Goal: Entertainment & Leisure: Consume media (video, audio)

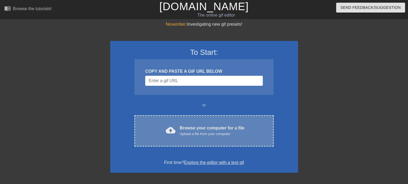
click at [203, 129] on div "Browse your computer for a file Upload a file from your computer" at bounding box center [212, 131] width 65 height 12
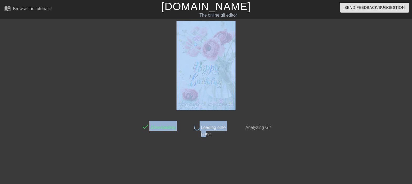
drag, startPoint x: 203, startPoint y: 129, endPoint x: 210, endPoint y: 167, distance: 38.7
click at [210, 167] on div "done Downloading done Loading onto page done Analyzing Gif" at bounding box center [206, 101] width 135 height 161
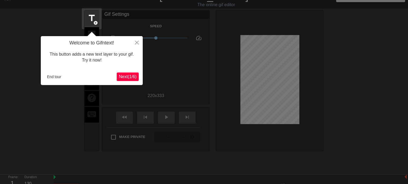
scroll to position [13, 0]
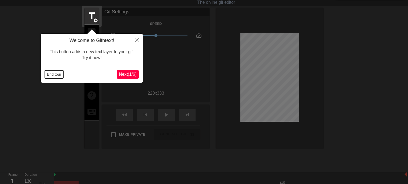
click at [51, 73] on button "End tour" at bounding box center [54, 75] width 18 height 8
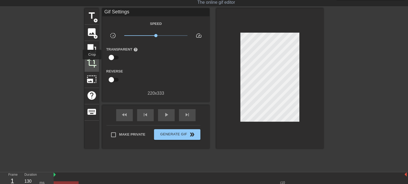
click at [92, 63] on span "crop" at bounding box center [92, 63] width 10 height 10
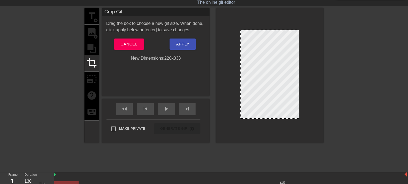
drag, startPoint x: 298, startPoint y: 119, endPoint x: 299, endPoint y: 111, distance: 7.8
click at [299, 111] on div at bounding box center [269, 75] width 107 height 135
drag, startPoint x: 296, startPoint y: 118, endPoint x: 296, endPoint y: 110, distance: 7.5
click at [180, 44] on span "Apply" at bounding box center [182, 44] width 13 height 7
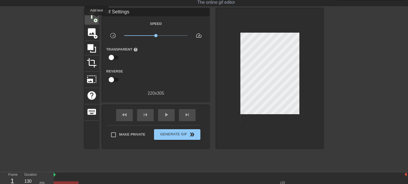
click at [97, 19] on span "add_circle" at bounding box center [95, 20] width 5 height 5
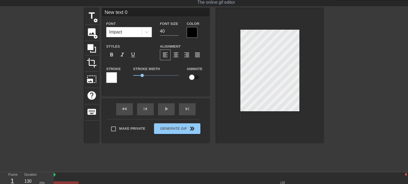
scroll to position [1, 1]
type input "New text"
type textarea "New text"
type input "New text"
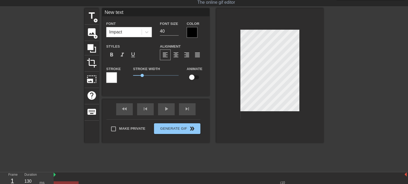
type textarea "New text"
type input "New tex"
type textarea "New tex"
type input "New te"
type textarea "New te"
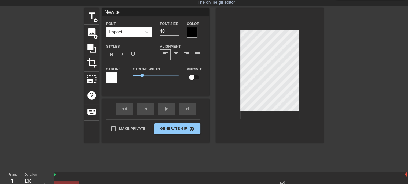
type input "New t"
type textarea "New t"
type input "New"
type textarea "New"
type input "New"
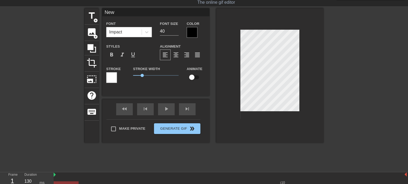
type textarea "New"
type input "Ne"
type textarea "Ne"
type input "N"
type textarea "N"
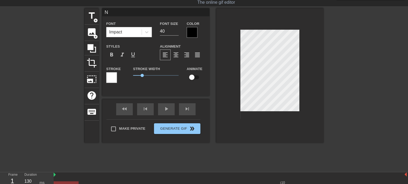
scroll to position [1, 1]
type input "З"
type textarea "З"
type input "З"
type textarea "З"
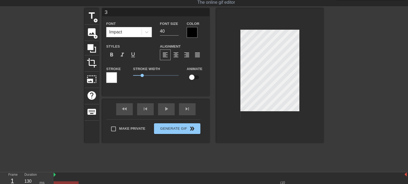
type input "З д"
type textarea "З д"
type input "З дн"
type textarea "З дн"
type input "З дне"
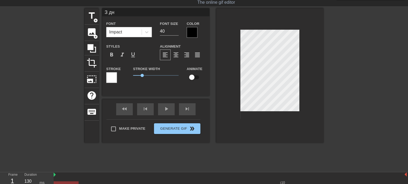
type textarea "З дне"
type input "З днем"
type textarea "З днем"
type input "З днем"
type textarea "З днем"
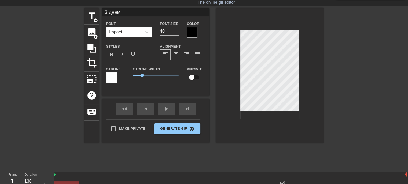
scroll to position [1, 1]
type input "З днем н"
type textarea "З днем н"
type input "З днем на"
type textarea "З днем на"
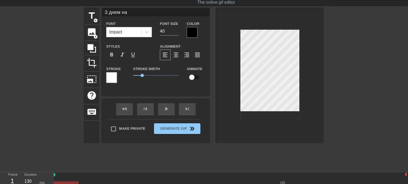
type input "З днем нар"
type textarea "З днем нар"
type input "З днем наро"
type textarea "З днем наро"
type input "З днем народ"
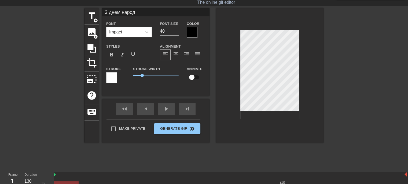
type textarea "З днем народ"
type input "З днем народж"
type textarea "З днем народж"
type input "З днем народже"
type textarea "З днем народже"
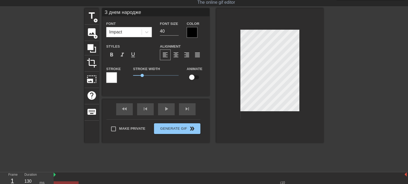
type input "З днем народжен"
type textarea "З днем народжен"
type input "З днем народженн"
type textarea "З днем народженн"
type input "З днем народження"
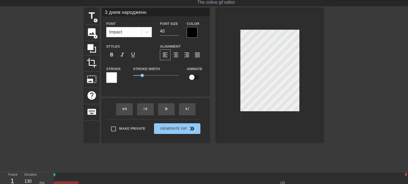
type textarea "З днем народження"
type input "З днем народження,"
type textarea "З днем народження,"
type input "З днем народження,"
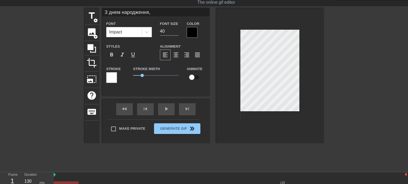
type textarea "З днем народження,"
type input "З днем народження,[PERSON_NAME]"
type textarea "З днем народження, [PERSON_NAME]"
type input "З днем народження,Ла"
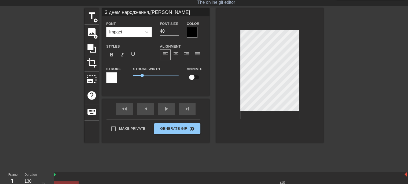
type textarea "З днем народження, Ла"
type input "З днем народження,[PERSON_NAME]"
type textarea "З днем народження, [PERSON_NAME]"
type input "З днем народження,[PERSON_NAME]"
type textarea "З днем народження, [PERSON_NAME]"
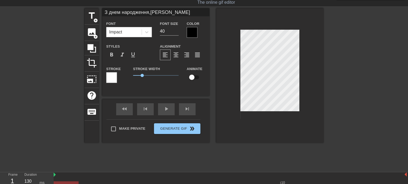
scroll to position [1, 1]
type input "З днем народження,[PERSON_NAME]!"
type textarea "З днем народження, [PERSON_NAME]!"
type input "З днем народження,[PERSON_NAME]!"
type textarea "З днем народження, [PERSON_NAME]!"
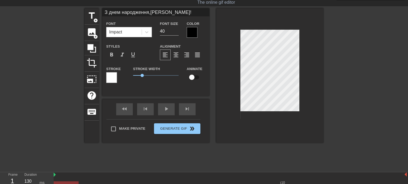
scroll to position [1, 0]
type input "З днем народження,[PERSON_NAME]!Щ"
type textarea "З днем народження, [PERSON_NAME]! Щ"
type input "З днем народження,[PERSON_NAME]!Ща"
type textarea "З днем народження, [PERSON_NAME]! Ща"
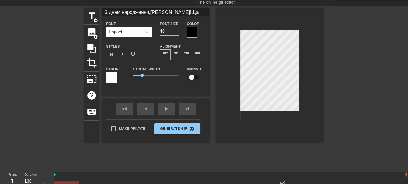
type input "З днем народження,[PERSON_NAME]!Щас"
type textarea "З днем народження, [PERSON_NAME]! Щас"
type input "З днем народження,[PERSON_NAME]!Щаст"
type textarea "З днем народження, [PERSON_NAME]! Щастя"
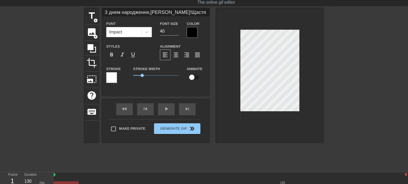
type input "З днем народження,[PERSON_NAME]!Щастя,"
type textarea "З днем народження, [PERSON_NAME]! Щастя,"
type input "З днем народження,[PERSON_NAME]!Щастя,"
type textarea "З днем народження, [PERSON_NAME]! Щастя,"
type input "З днем народження,[PERSON_NAME]!Щастя, з"
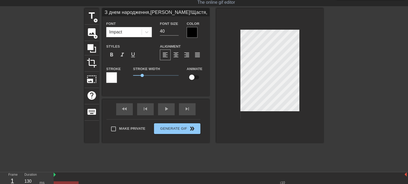
type textarea "З днем народження, [PERSON_NAME]! Щастя, з"
type input "З днем народження,[PERSON_NAME]!Щастя, зд"
type textarea "З днем народження, [PERSON_NAME]! Щастя, зд"
type input "З днем народження,[PERSON_NAME]!Щастя, здо"
type textarea "З днем народження, [PERSON_NAME]! Щастя, здо"
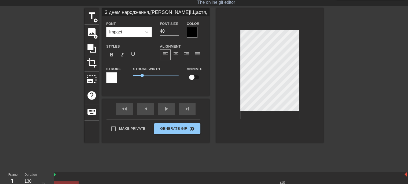
type input "З днем народження,[PERSON_NAME]!Щастя, здор"
type textarea "З днем народження, [PERSON_NAME]! Щастя, здор"
type input "З днем народження,[PERSON_NAME]!Щастя, здоро"
type textarea "З днем народження, [PERSON_NAME]! Щастя, здоро"
type input "З днем народження,[PERSON_NAME]!Щастя, здоров"
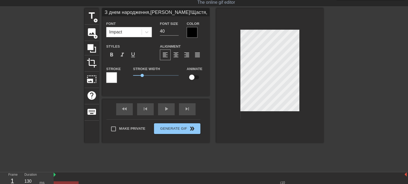
type textarea "З днем народження, [PERSON_NAME]! Щастя, здоров"
type input "З днем народження,[PERSON_NAME]!Щастя, здоров'"
type textarea "З днем народження, [PERSON_NAME]! Щастя, здоров'"
type input "З днем народження,[PERSON_NAME]!Щастя, здоров'я"
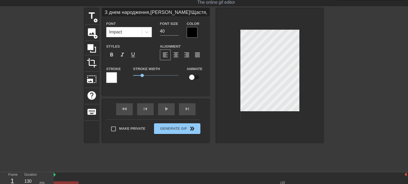
type textarea "З днем народження, [PERSON_NAME]! Щастя, здоров'я"
type input "З днем народження,[PERSON_NAME]!Щастя, здоров'я"
type textarea "З днем народження, [PERSON_NAME]! Щастя, здоров'я"
type input "З днем народження,[PERSON_NAME]!Щастя, здоров'я"
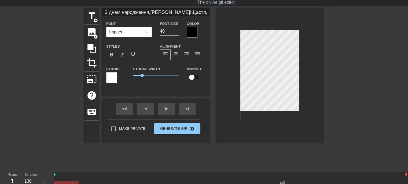
type textarea "З днем народження, [PERSON_NAME]! Щастя, здоров'я"
type input "З днем народження,[PERSON_NAME]!Щастя, здоров'я,"
type textarea "З днем народження, [PERSON_NAME]! Щастя, здоров'я,"
type input "З днем народження,[PERSON_NAME]!Щастя, здоров'я,"
type textarea "З днем народження, [PERSON_NAME]! Щастя, здоров'я,"
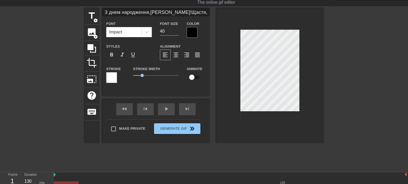
type input "З днем народження,[PERSON_NAME]!Щастя, здоров'я, м"
type textarea "З днем народження, [PERSON_NAME]! Щастя, здоров'я, м"
type input "З днем народження,[PERSON_NAME]!Щастя, здоров'я, ми"
type textarea "З днем народження, [PERSON_NAME]! Щастя, здоров'я, ми"
type input "З днем народження,[PERSON_NAME]!Щастя, здоров'я, мир"
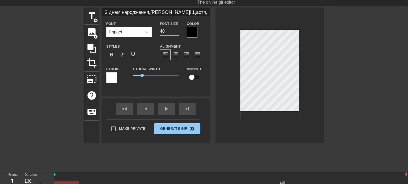
type textarea "З днем народження, [PERSON_NAME]! Щастя, здоров'я, мир"
type input "З днем народження,[PERSON_NAME]!Щастя, здоров'я, миру"
type textarea "З днем народження, [PERSON_NAME]! Щастя, здоров'я, миру"
type input "З днем народження,[PERSON_NAME]!Щастя, здоров'я, миру!"
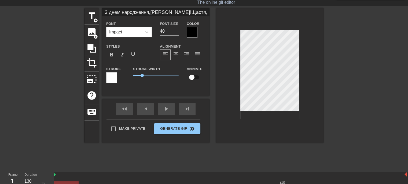
type textarea "З днем народження, [PERSON_NAME]! Щастя, здоров'я, миру!"
type input "З днем народження,[PERSON_NAME]!Щастя, здоров'я, миру!"
type textarea "З днем народження, [PERSON_NAME]! Щастя, здоров'я, миру!"
click at [178, 34] on input "40" at bounding box center [169, 31] width 19 height 9
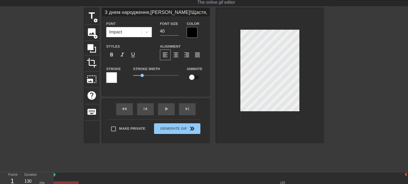
type input "З днем народження,[PERSON_NAME]!Щастя, здоров'я, миру!"
type input "39"
type input "З днем народження,[PERSON_NAME]!Щастя, здоров'я, миру!"
type input "38"
type input "З днем народження,[PERSON_NAME]!Щастя, здоров'я, миру!"
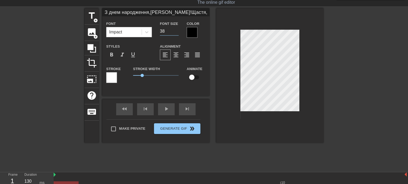
type input "37"
type input "З днем народження,[PERSON_NAME]!Щастя, здоров'я, миру!"
type input "36"
type input "З днем народження,[PERSON_NAME]!Щастя, здоров'я, миру!"
type input "35"
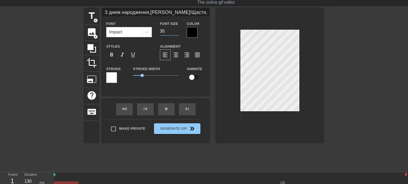
type input "З днем народження,[PERSON_NAME]!Щастя, здоров'я, миру!"
type input "34"
type input "З днем народження,[PERSON_NAME]!Щастя, здоров'я, миру!"
type input "33"
type input "З днем народження,[PERSON_NAME]!Щастя, здоров'я, миру!"
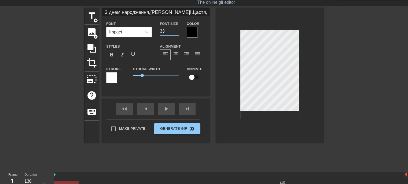
type input "32"
type input "З днем народження,[PERSON_NAME]!Щастя, здоров'я, миру!"
type input "31"
type input "З днем народження,[PERSON_NAME]!Щастя, здоров'я, миру!"
type input "30"
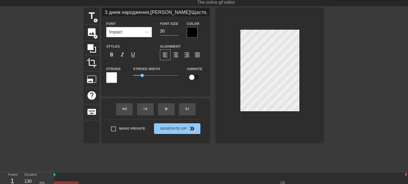
type input "З днем народження,[PERSON_NAME]!Щастя, здоров'я, миру!"
type input "29"
type input "З днем народження,[PERSON_NAME]!Щастя, здоров'я, миру!"
type input "28"
type input "З днем народження,[PERSON_NAME]!Щастя, здоров'я, миру!"
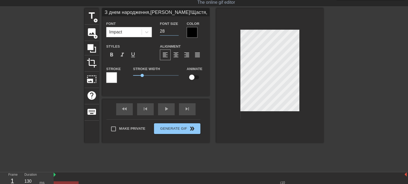
type input "27"
type input "З днем народження,[PERSON_NAME]!Щастя, здоров'я, миру!"
type input "26"
click at [177, 32] on input "26" at bounding box center [169, 31] width 19 height 9
type input "З днем народження,[PERSON_NAME]!Щастя, здоров'я, миру!"
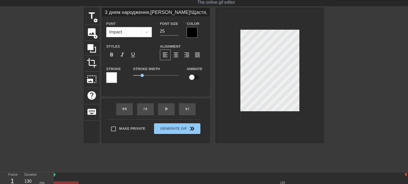
type input "25"
click at [177, 32] on input "25" at bounding box center [169, 31] width 19 height 9
type input "З днем народження,[PERSON_NAME]!Щастя, здоров'я, миру!"
type input "24"
click at [177, 32] on input "24" at bounding box center [169, 31] width 19 height 9
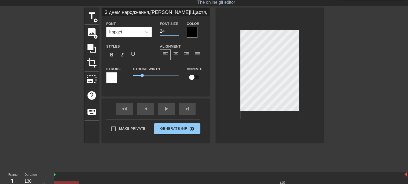
type input "З днем народження,[PERSON_NAME]!Щастя, здоров'я, миру!"
type input "23"
click at [177, 32] on input "23" at bounding box center [169, 31] width 19 height 9
type input "З днем народження,[PERSON_NAME]!Щастя, здоров'я, миру!"
type input "22"
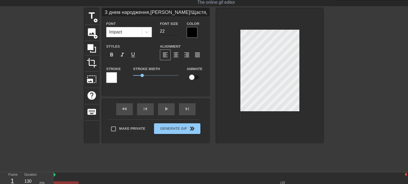
click at [178, 31] on input "22" at bounding box center [169, 31] width 19 height 9
click at [149, 32] on icon at bounding box center [146, 31] width 5 height 5
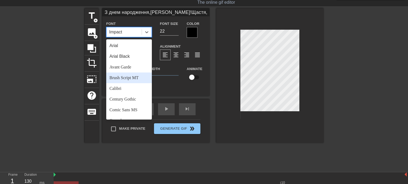
click at [126, 78] on div "Brush Script MT" at bounding box center [129, 78] width 46 height 11
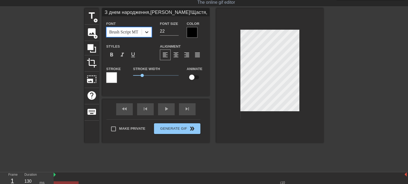
click at [148, 29] on icon at bounding box center [146, 31] width 5 height 5
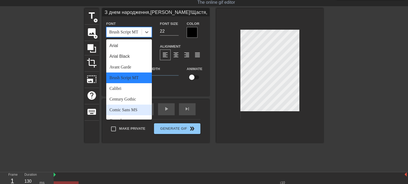
click at [126, 109] on div "Comic Sans MS" at bounding box center [129, 110] width 46 height 11
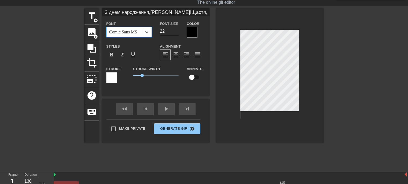
type input "З днем народження,[PERSON_NAME]!Щастя, здоров'я, миру!"
type input "21"
click at [175, 32] on input "21" at bounding box center [169, 31] width 19 height 9
type input "З днем народження,[PERSON_NAME]!Щастя, здоров'я, миру!"
type input "22"
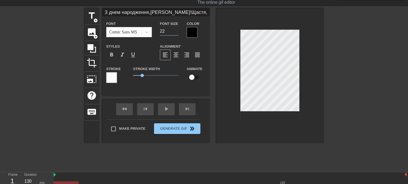
type input "З днем народження,[PERSON_NAME]!Щастя, здоров'я, миру!"
type input "23"
type input "З днем народження,[PERSON_NAME]!Щастя, здоров'я, миру!"
type input "24"
type input "З днем народження,[PERSON_NAME]!Щастя, здоров'я, миру!"
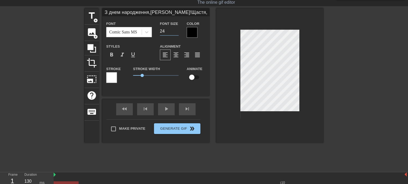
type input "25"
type input "З днем народження,[PERSON_NAME]!Щастя, здоров'я, миру!"
type input "26"
type input "З днем народження,[PERSON_NAME]!Щастя, здоров'я, миру!"
type input "27"
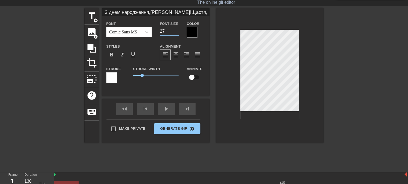
type input "З днем народження,[PERSON_NAME]!Щастя, здоров'я, миру!"
type input "28"
type input "З днем народження,[PERSON_NAME]!Щастя, здоров'я, миру!"
type input "29"
type input "З днем народження,[PERSON_NAME]!Щастя, здоров'я, миру!"
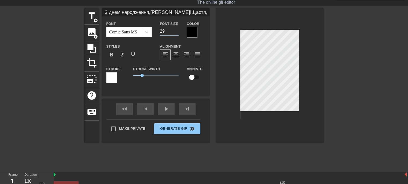
type input "30"
type input "З днем народження,[PERSON_NAME]!Щастя, здоров'я, миру!"
type input "31"
type input "З днем народження,[PERSON_NAME]!Щастя, здоров'я, миру!"
type input "32"
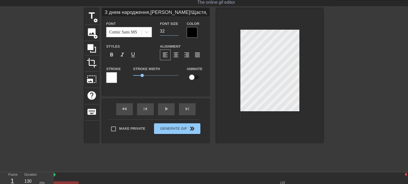
type input "З днем народження,[PERSON_NAME]!Щастя, здоров'я, миру!"
type input "33"
type input "З днем народження,[PERSON_NAME]!Щастя, здоров'я, миру!"
type input "34"
type input "З днем народження,[PERSON_NAME]!Щастя, здоров'я, миру!"
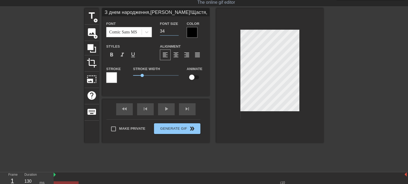
type input "35"
type input "З днем народження,[PERSON_NAME]!Щастя, здоров'я, миру!"
type input "36"
type input "З днем народження,[PERSON_NAME]!Щастя, здоров'я, миру!"
type input "37"
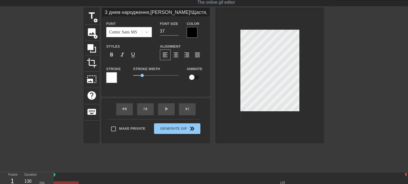
type input "З днем народження,[PERSON_NAME]!Щастя, здоров'я, миру!"
type input "38"
click at [176, 29] on input "38" at bounding box center [169, 31] width 19 height 9
click at [176, 53] on span "format_align_center" at bounding box center [176, 55] width 6 height 6
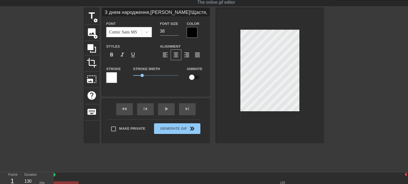
type input "З днем народження,лЛана!Щастя, здоров'я, миру!"
type textarea "З днем народження, лЛана! Щастя, здоров'я, миру!"
type input "З днем народження,люЛана!Щастя, здоров'я, миру!"
type textarea "З днем народження, люЛана! Щастя, здоров'я, миру!"
type input "З днем народження,[PERSON_NAME]!Щастя, здоров'я, миру!"
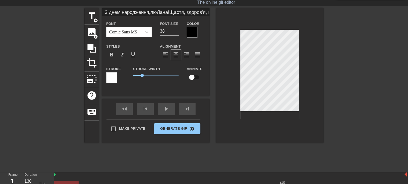
type textarea "З днем народження, [PERSON_NAME]! Щастя, здоров'я, миру!"
type input "З днем народження,[PERSON_NAME]!Щастя, здоров'я, миру!"
type textarea "З днем народження, [PERSON_NAME]! Щастя, здоров'я, миру!"
type input "З днем народження,[PERSON_NAME]!Щастя, здоров'я, миру!"
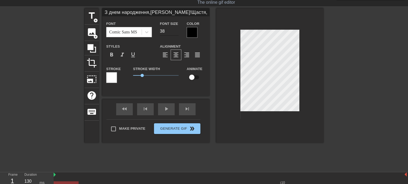
type textarea "З днем народження, [PERSON_NAME]! Щастя, здоров'я, миру!"
click at [176, 32] on input "31" at bounding box center [169, 31] width 19 height 9
click at [176, 32] on input "30" at bounding box center [169, 31] width 19 height 9
click at [176, 32] on input "29" at bounding box center [169, 31] width 19 height 9
click at [176, 32] on input "28" at bounding box center [169, 31] width 19 height 9
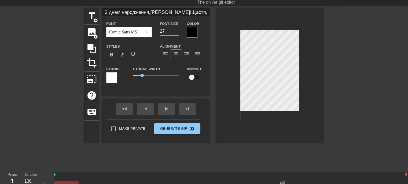
click at [176, 32] on input "27" at bounding box center [169, 31] width 19 height 9
click at [176, 32] on input "26" at bounding box center [169, 31] width 19 height 9
click at [176, 32] on input "25" at bounding box center [169, 31] width 19 height 9
click at [176, 31] on input "26" at bounding box center [169, 31] width 19 height 9
click at [176, 31] on input "27" at bounding box center [169, 31] width 19 height 9
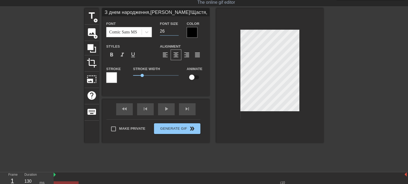
click at [176, 31] on input "26" at bounding box center [169, 31] width 19 height 9
click at [176, 31] on input "25" at bounding box center [169, 31] width 19 height 9
click at [176, 31] on input "24" at bounding box center [169, 31] width 19 height 9
click at [176, 31] on input "23" at bounding box center [169, 31] width 19 height 9
click at [176, 31] on input "22" at bounding box center [169, 31] width 19 height 9
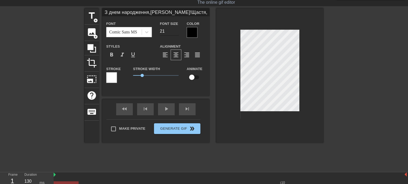
click at [176, 32] on input "21" at bounding box center [169, 31] width 19 height 9
click at [193, 33] on div at bounding box center [192, 32] width 11 height 11
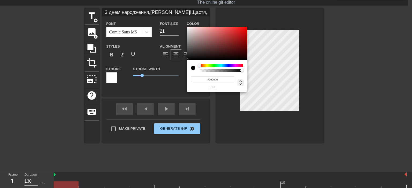
click at [240, 81] on icon at bounding box center [240, 83] width 2 height 5
click at [224, 79] on div "1 a" at bounding box center [228, 82] width 11 height 13
drag, startPoint x: 220, startPoint y: 79, endPoint x: 216, endPoint y: 79, distance: 4.8
click at [216, 79] on input "0" at bounding box center [218, 80] width 10 height 6
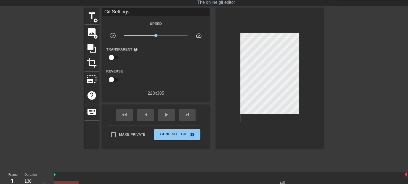
click at [113, 54] on input "checkbox" at bounding box center [111, 58] width 31 height 10
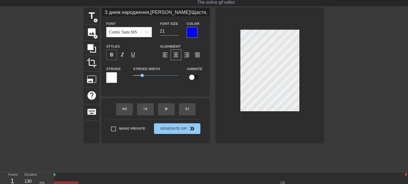
click at [111, 54] on span "format_bold" at bounding box center [111, 55] width 6 height 6
click at [319, 90] on div at bounding box center [269, 75] width 107 height 135
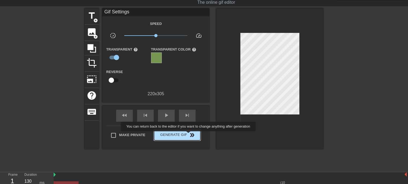
click at [189, 135] on span "double_arrow" at bounding box center [192, 135] width 6 height 6
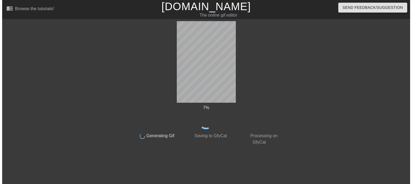
scroll to position [0, 0]
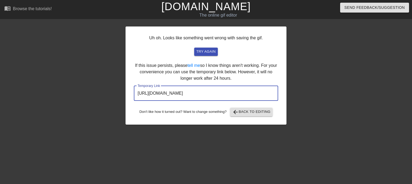
drag, startPoint x: 255, startPoint y: 95, endPoint x: 87, endPoint y: 99, distance: 167.3
click at [87, 99] on div "Uh oh. Looks like something went wrong with saving the gif. try again If this i…" at bounding box center [206, 101] width 412 height 161
